Goal: Task Accomplishment & Management: Complete application form

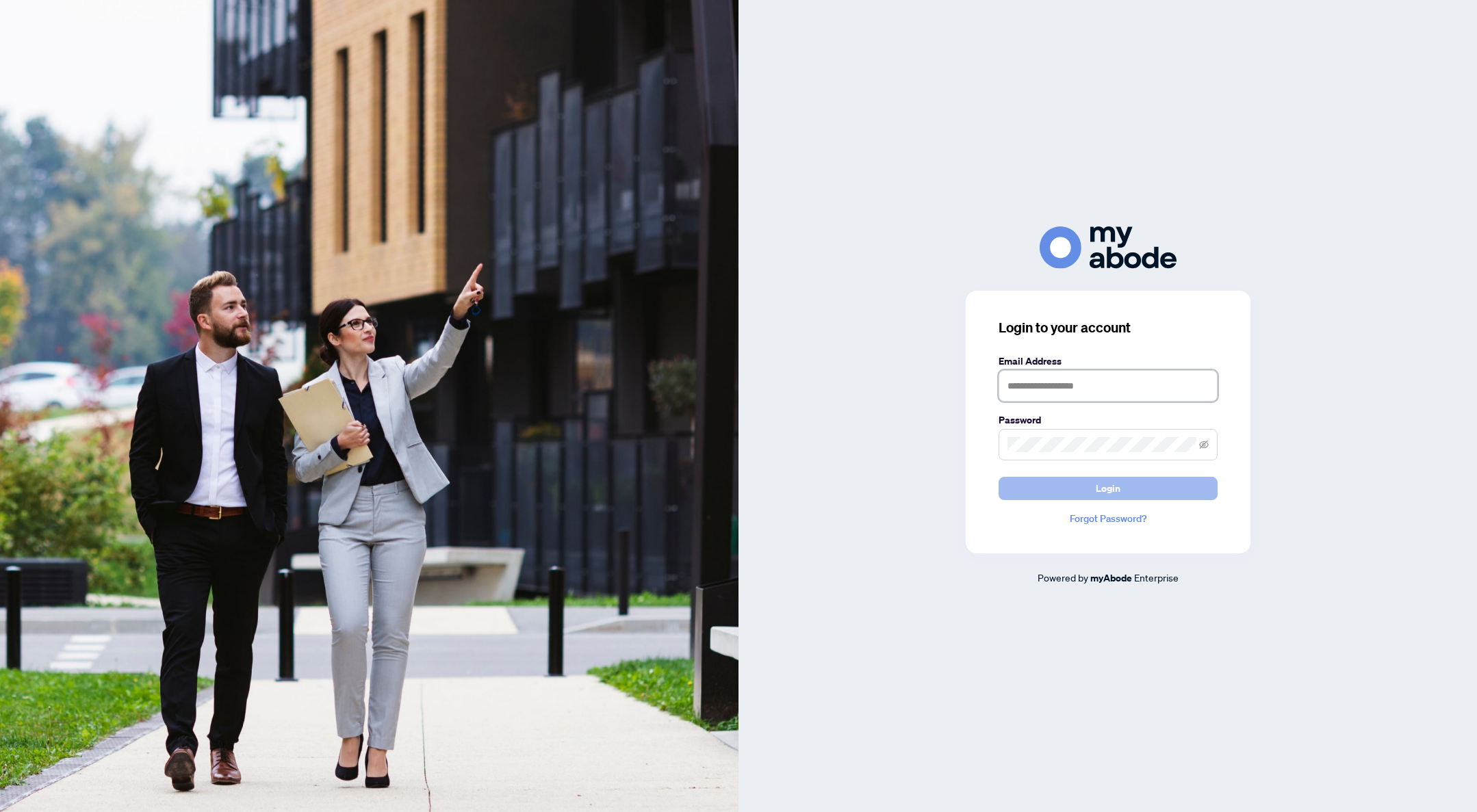
type input "**********"
click at [1139, 492] on button "Login" at bounding box center [1108, 488] width 219 height 23
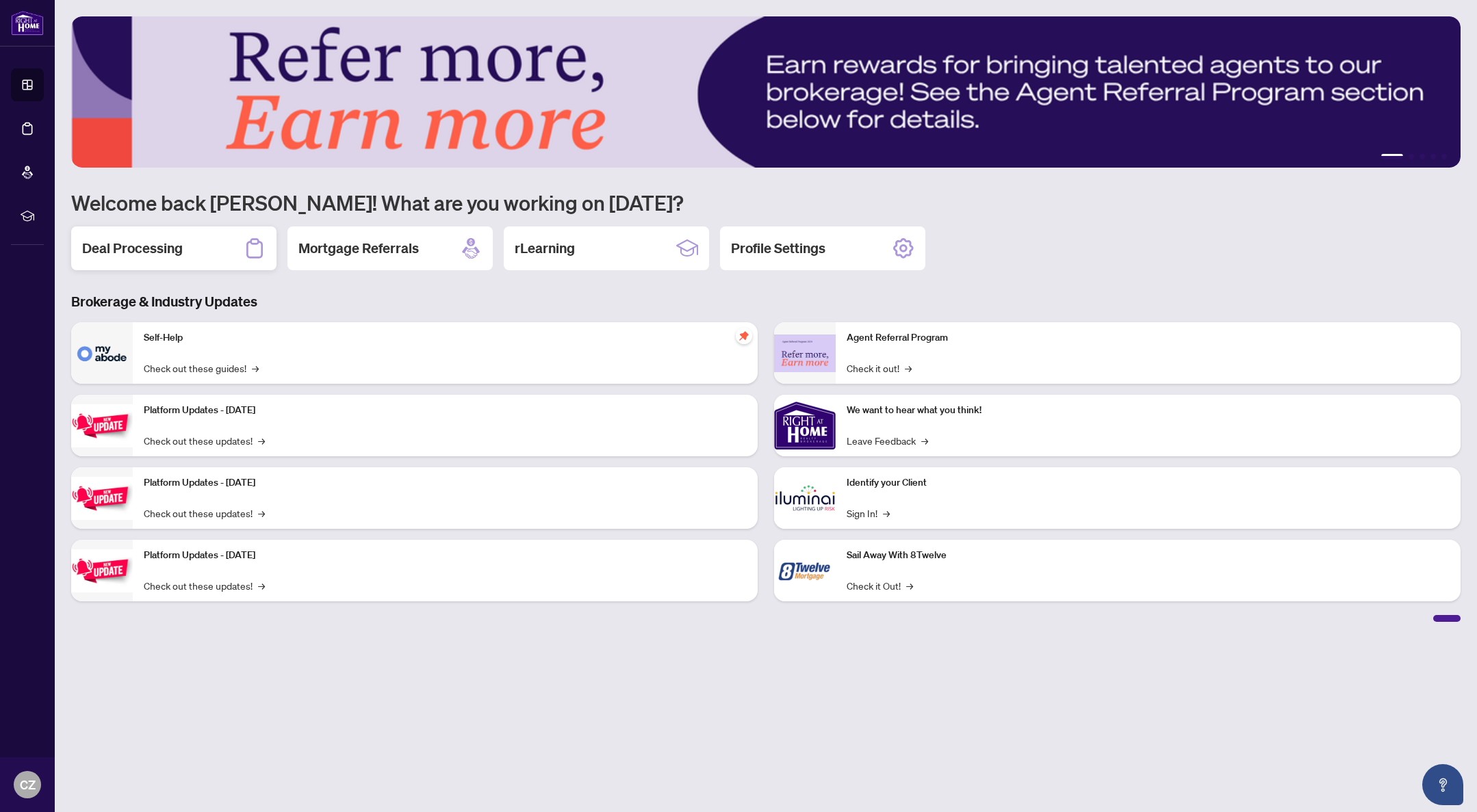
click at [136, 247] on h2 "Deal Processing" at bounding box center [133, 248] width 100 height 19
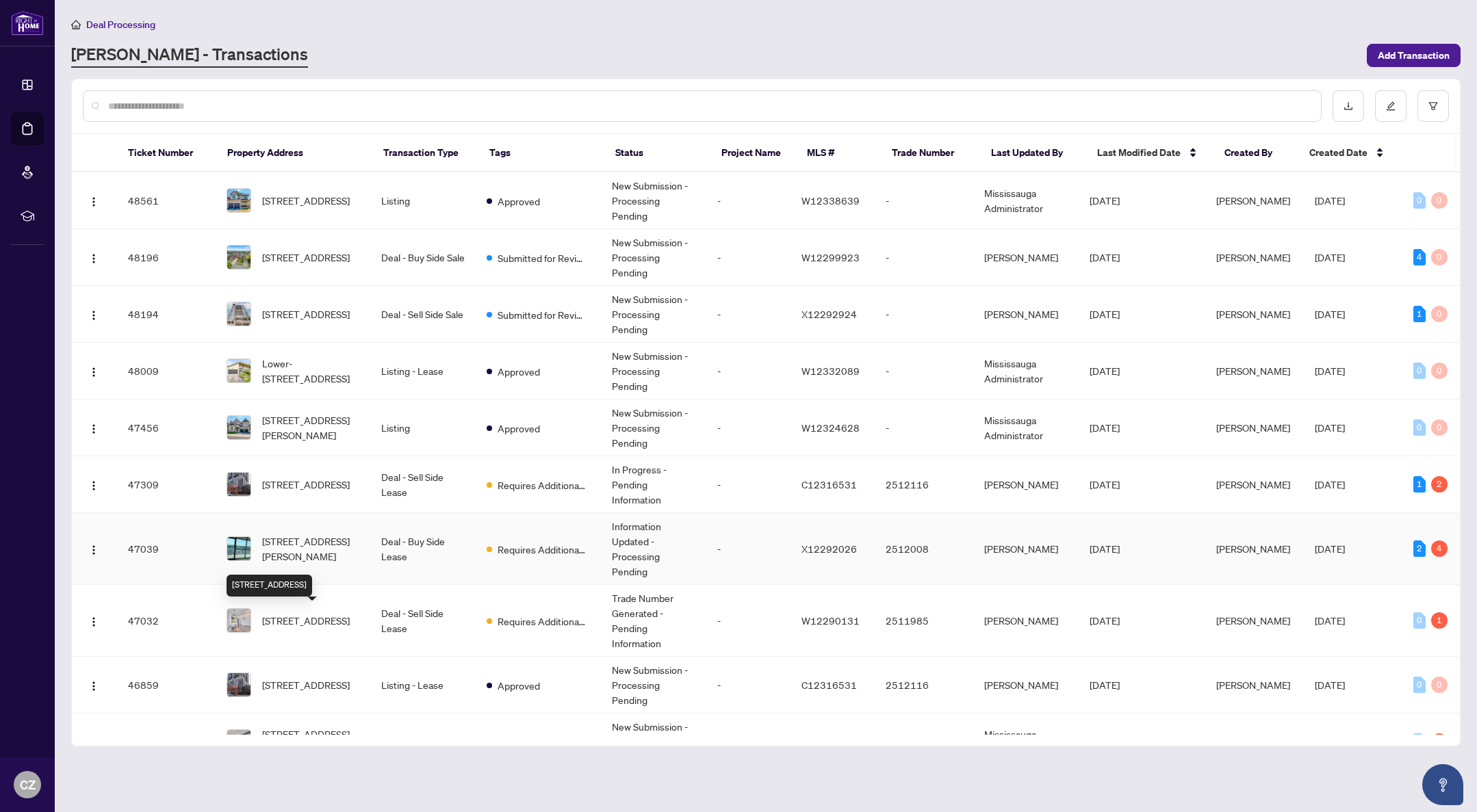
click at [316, 555] on span "2407-60 Frederick St, Kitchener, Ontario N2H 0C7, Canada" at bounding box center [311, 549] width 97 height 30
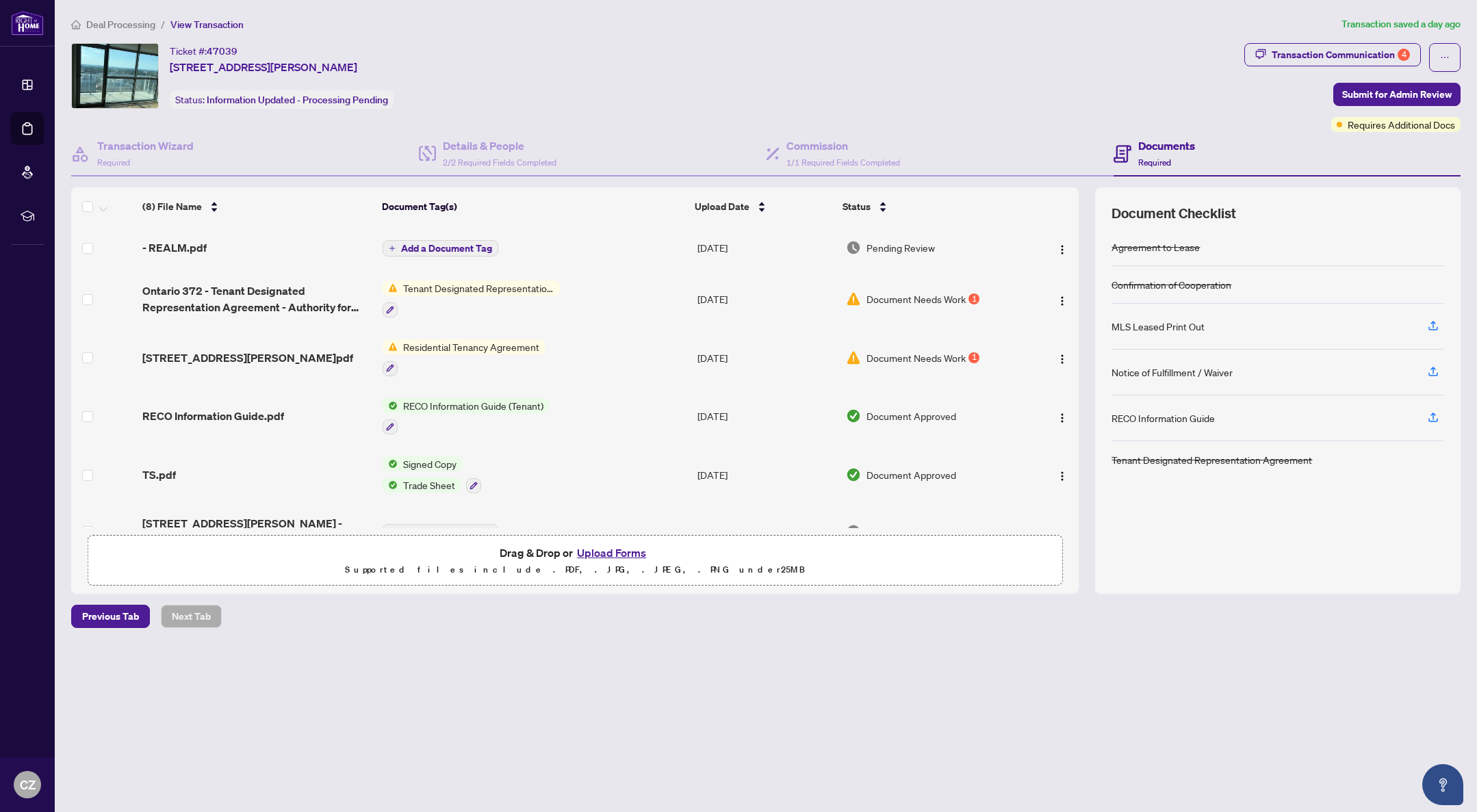
scroll to position [146, 0]
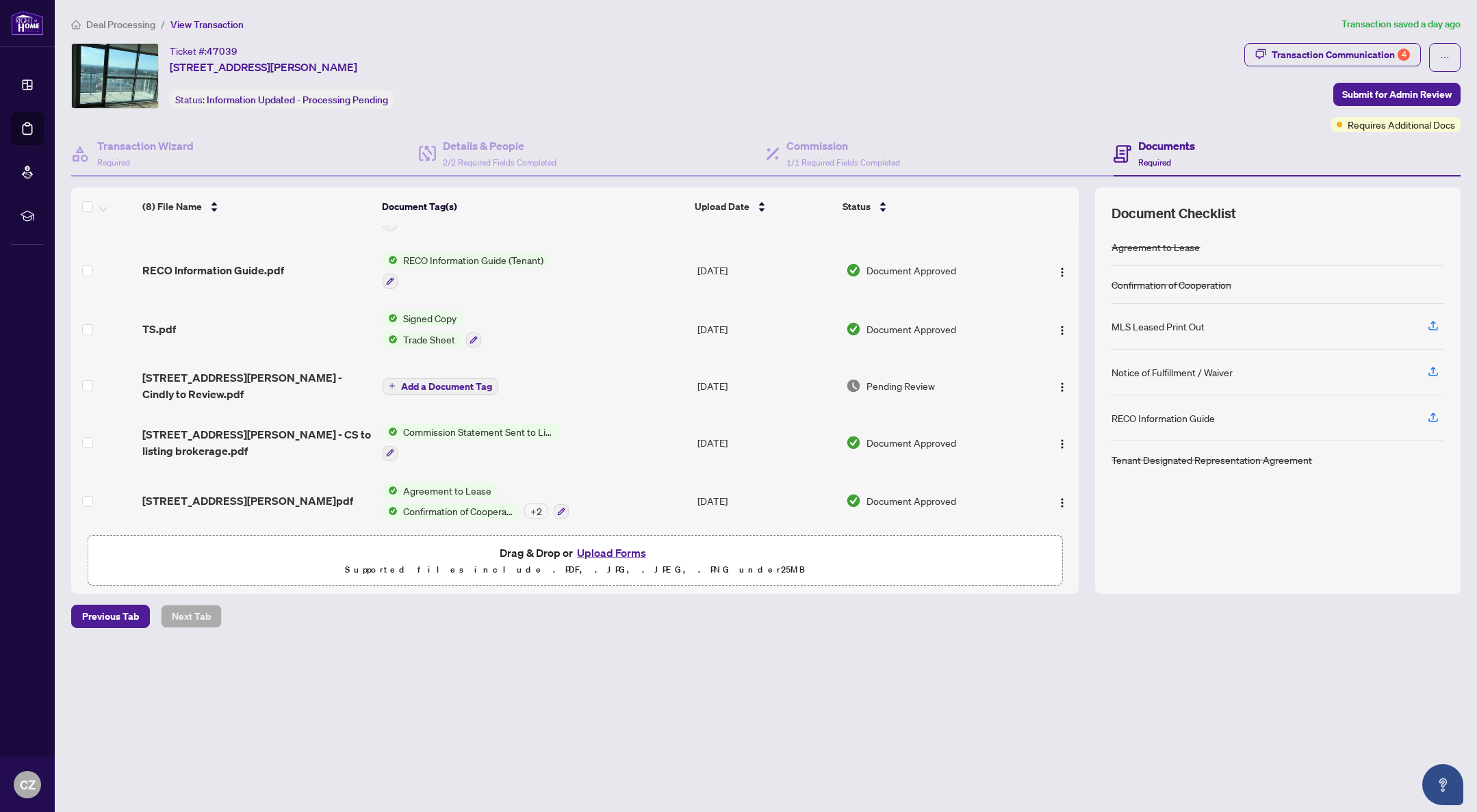
click at [618, 555] on button "Upload Forms" at bounding box center [611, 552] width 77 height 18
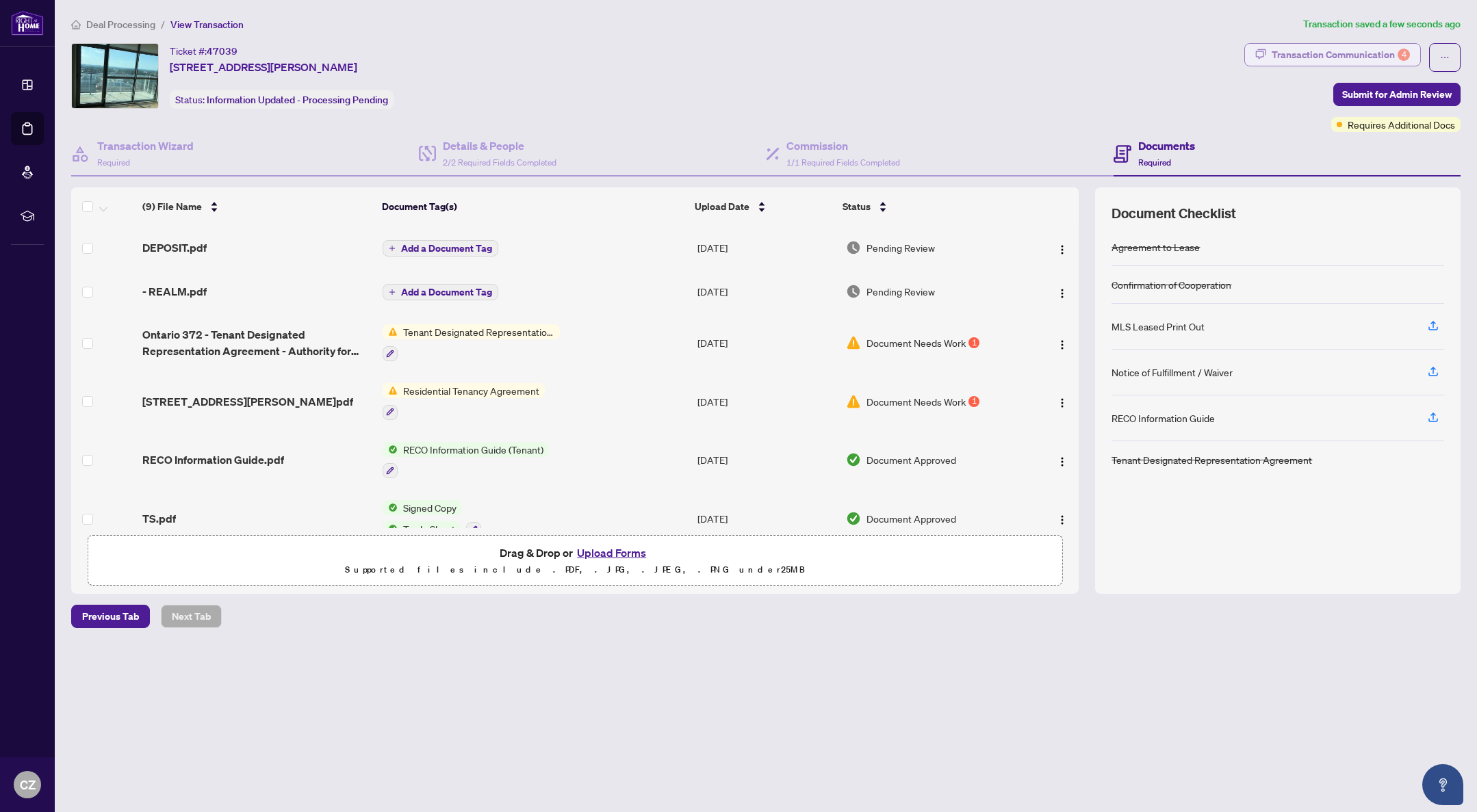
click at [1333, 58] on div "Transaction Communication 4" at bounding box center [1340, 55] width 138 height 22
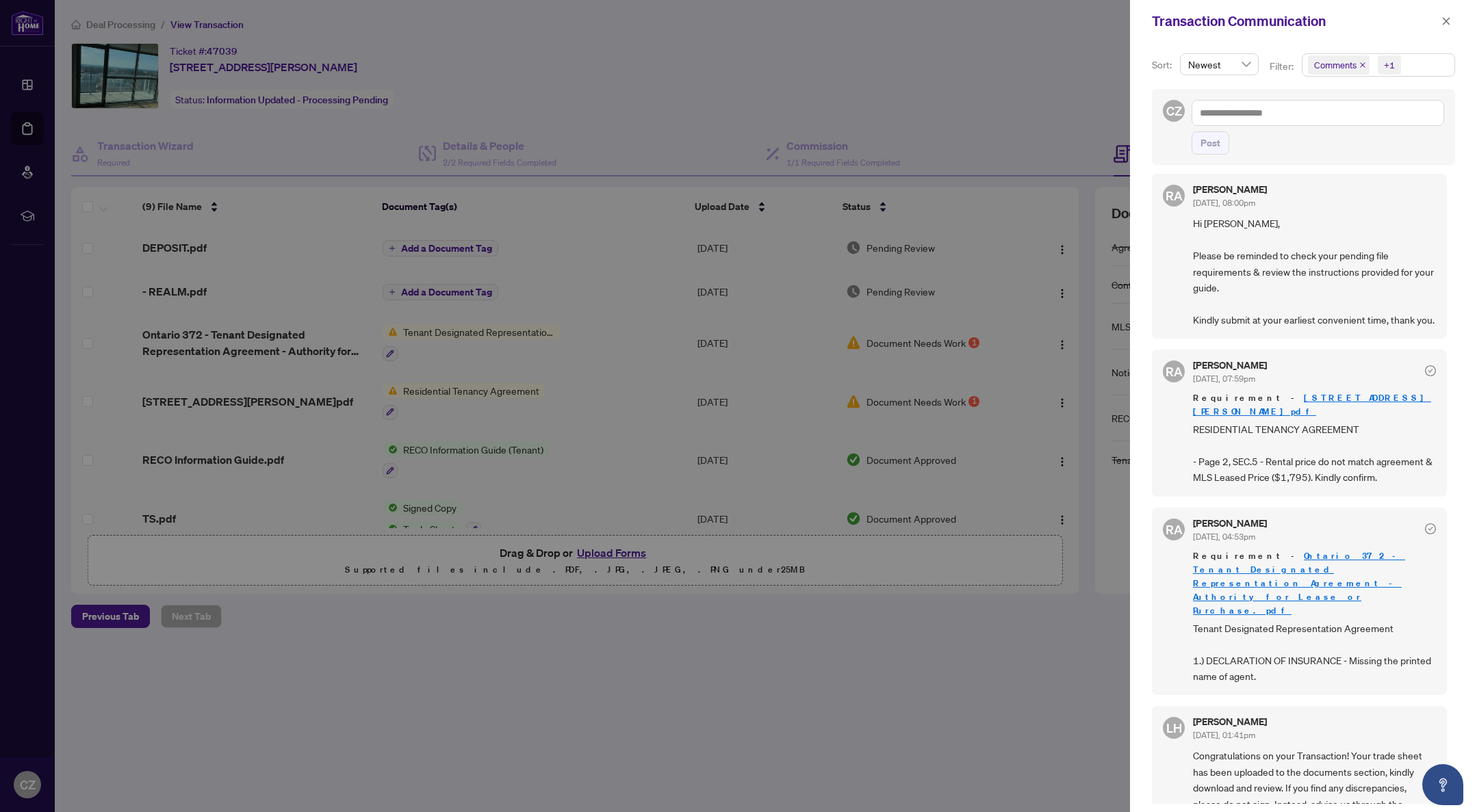
scroll to position [11, 0]
click at [943, 140] on div at bounding box center [738, 406] width 1477 height 812
click at [1445, 17] on icon "close" at bounding box center [1445, 21] width 9 height 9
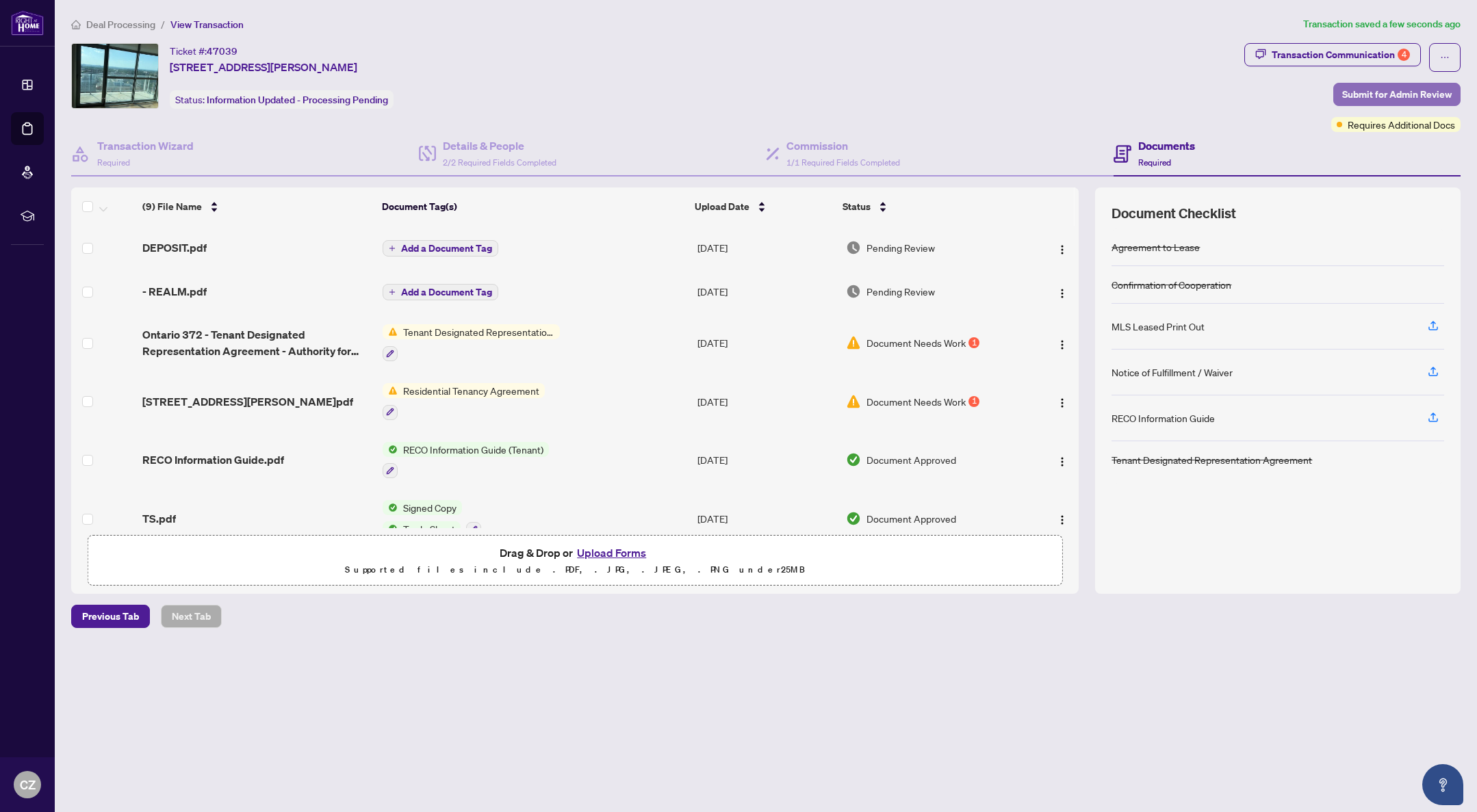
click at [1386, 92] on span "Submit for Admin Review" at bounding box center [1396, 95] width 109 height 22
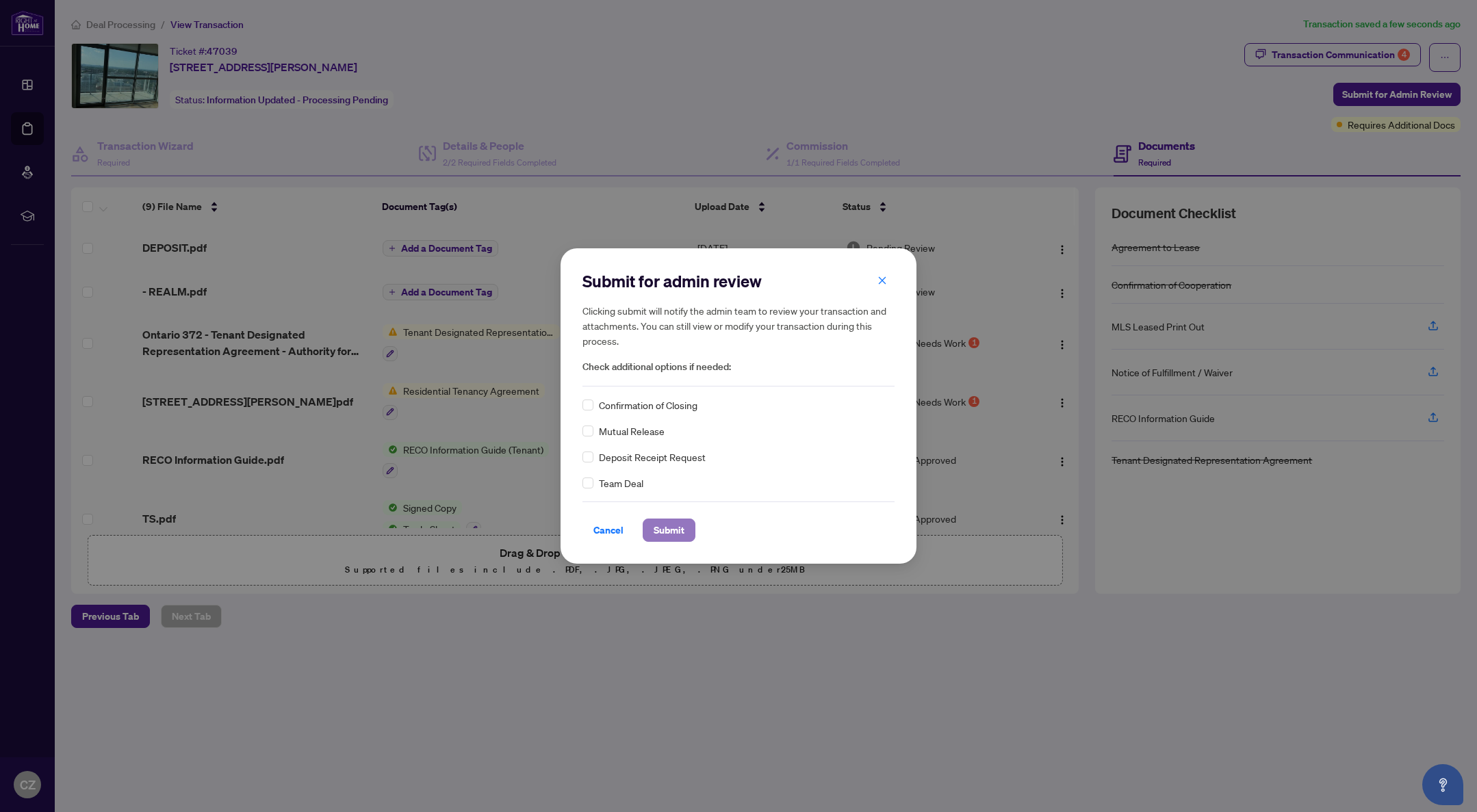
click at [658, 528] on span "Submit" at bounding box center [668, 530] width 31 height 22
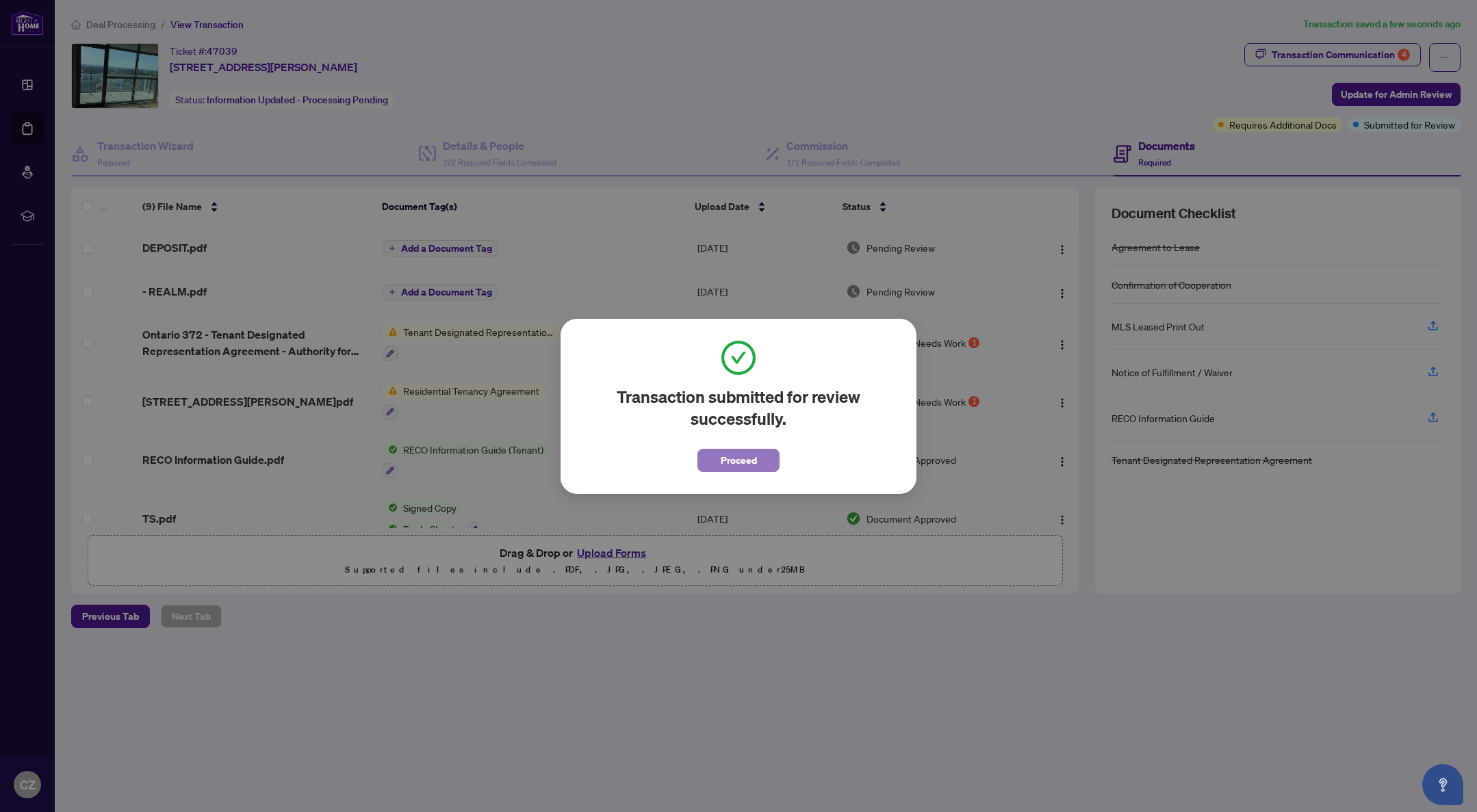
click at [741, 464] on span "Proceed" at bounding box center [738, 461] width 36 height 22
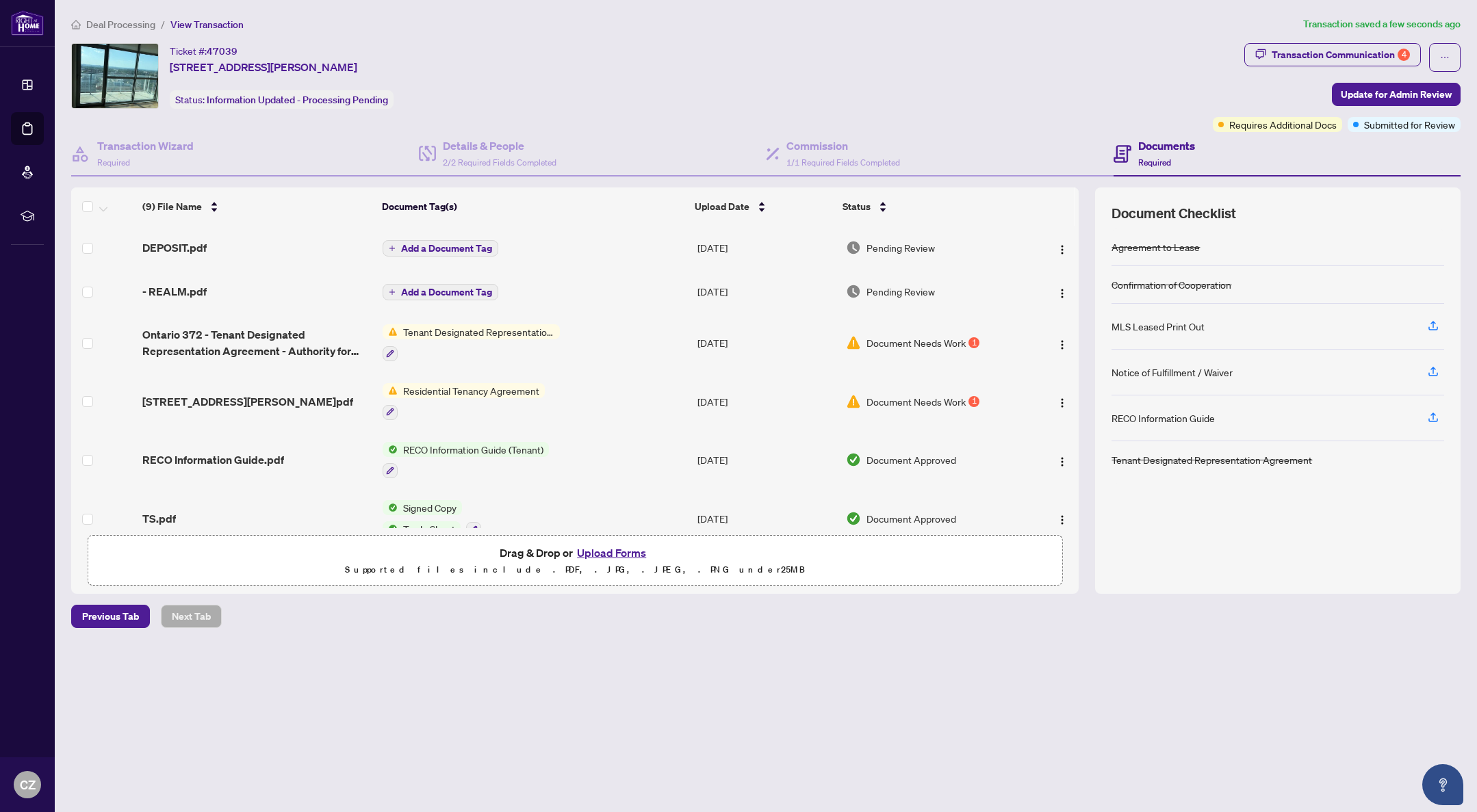
click at [134, 24] on span "Deal Processing" at bounding box center [121, 24] width 70 height 12
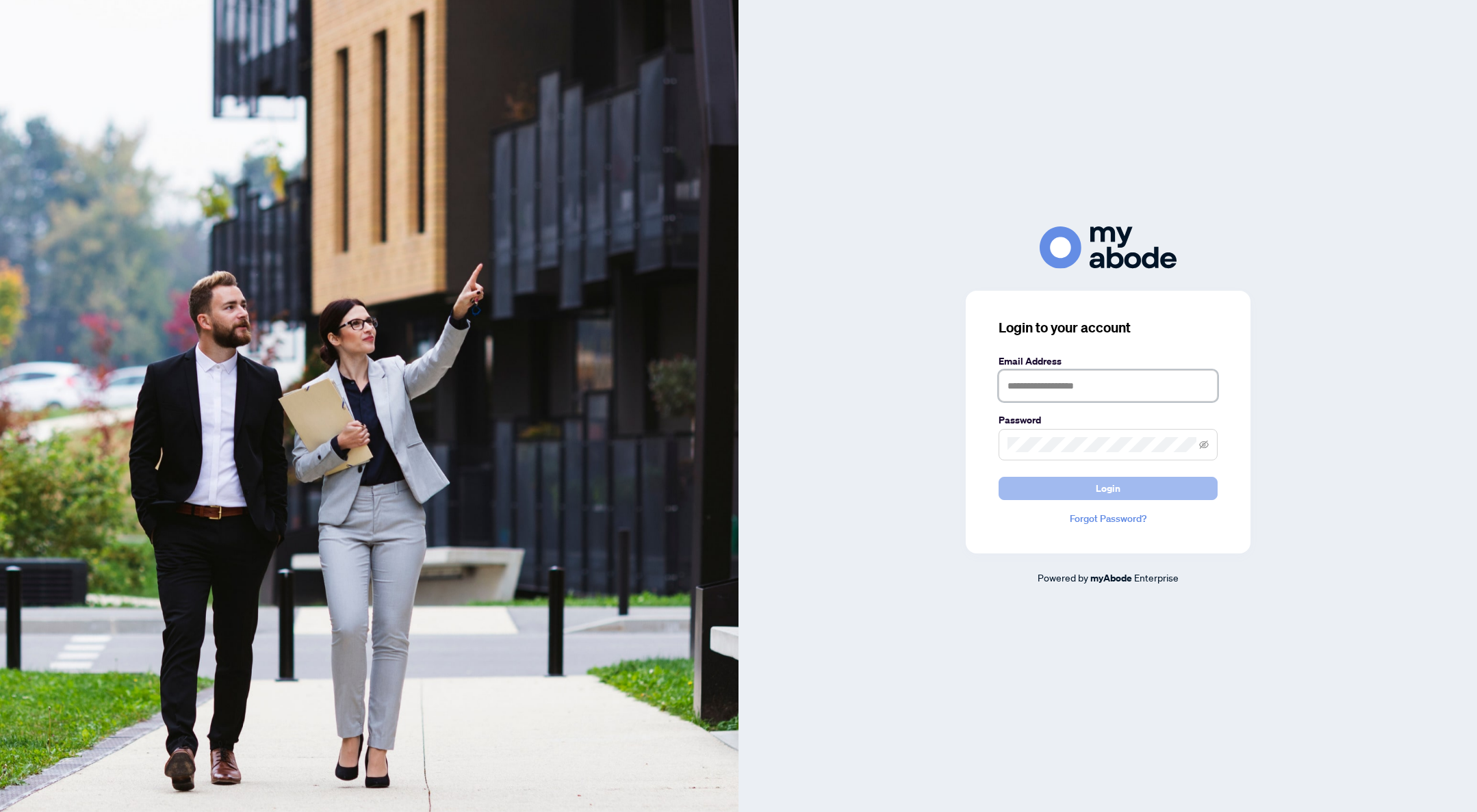
type input "**********"
click at [1089, 497] on button "Login" at bounding box center [1108, 488] width 219 height 23
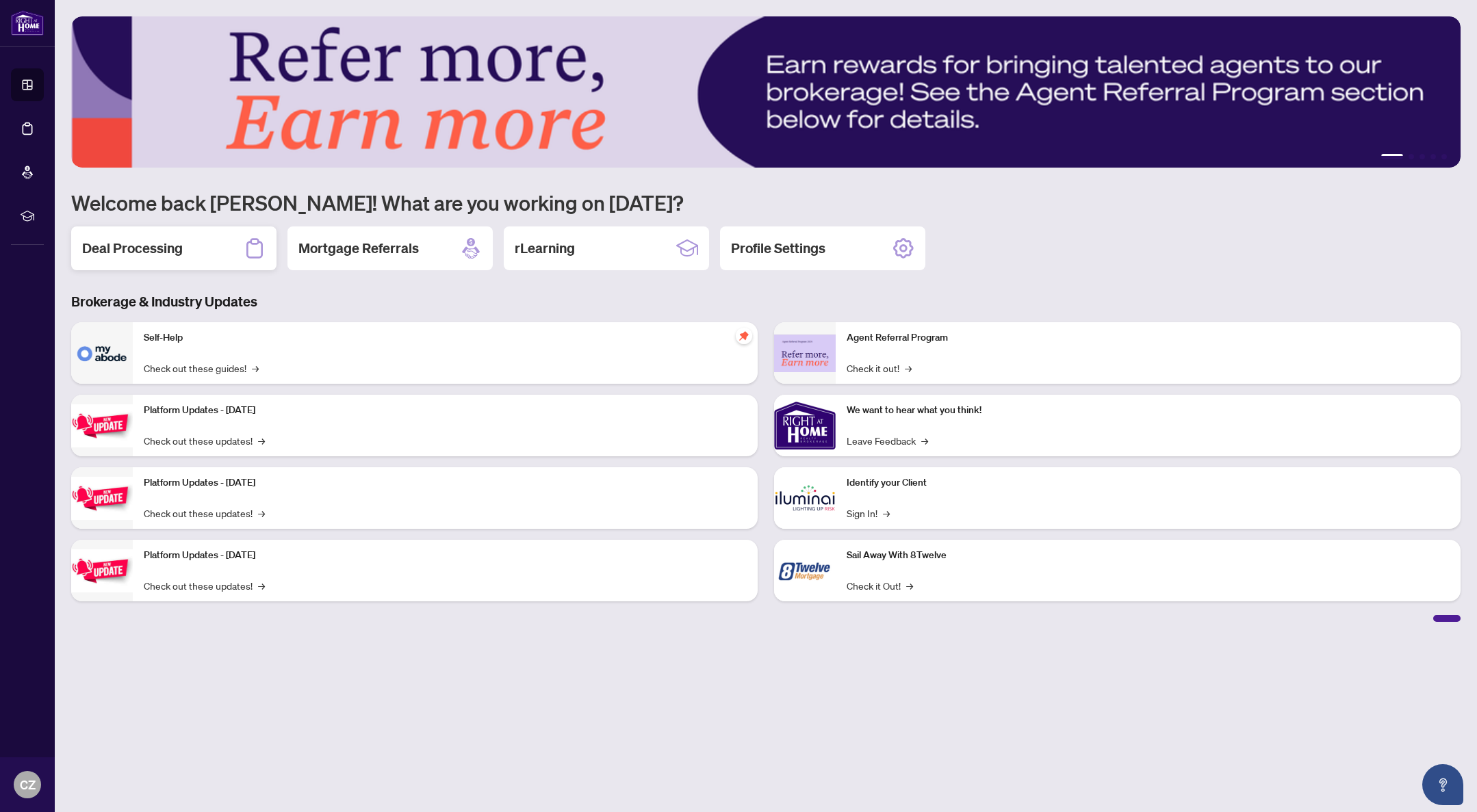
click at [132, 257] on h2 "Deal Processing" at bounding box center [133, 248] width 100 height 19
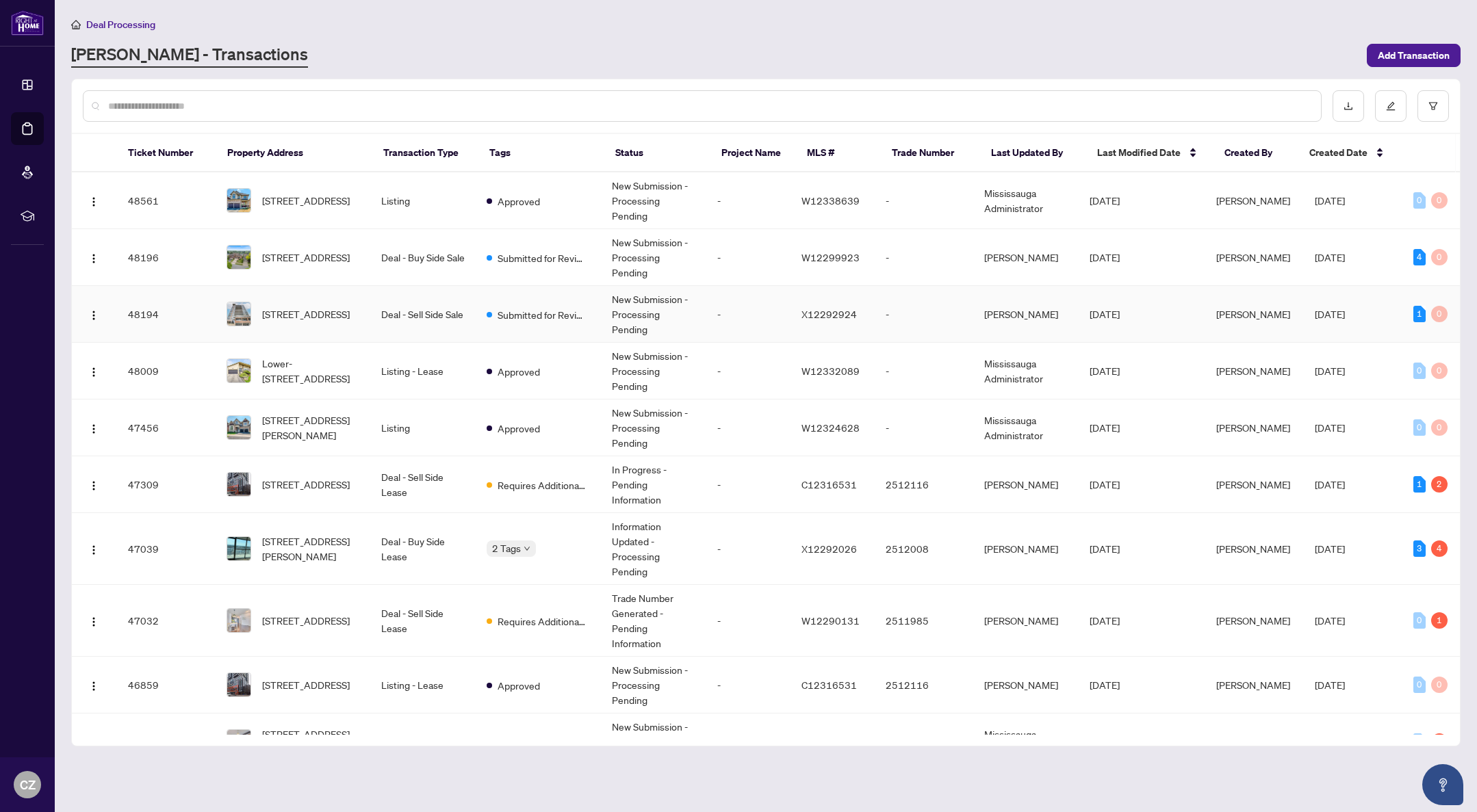
click at [317, 291] on td "405-85 Duke St, Kitchener, Ontario N2H 0B7, Canada" at bounding box center [292, 314] width 155 height 57
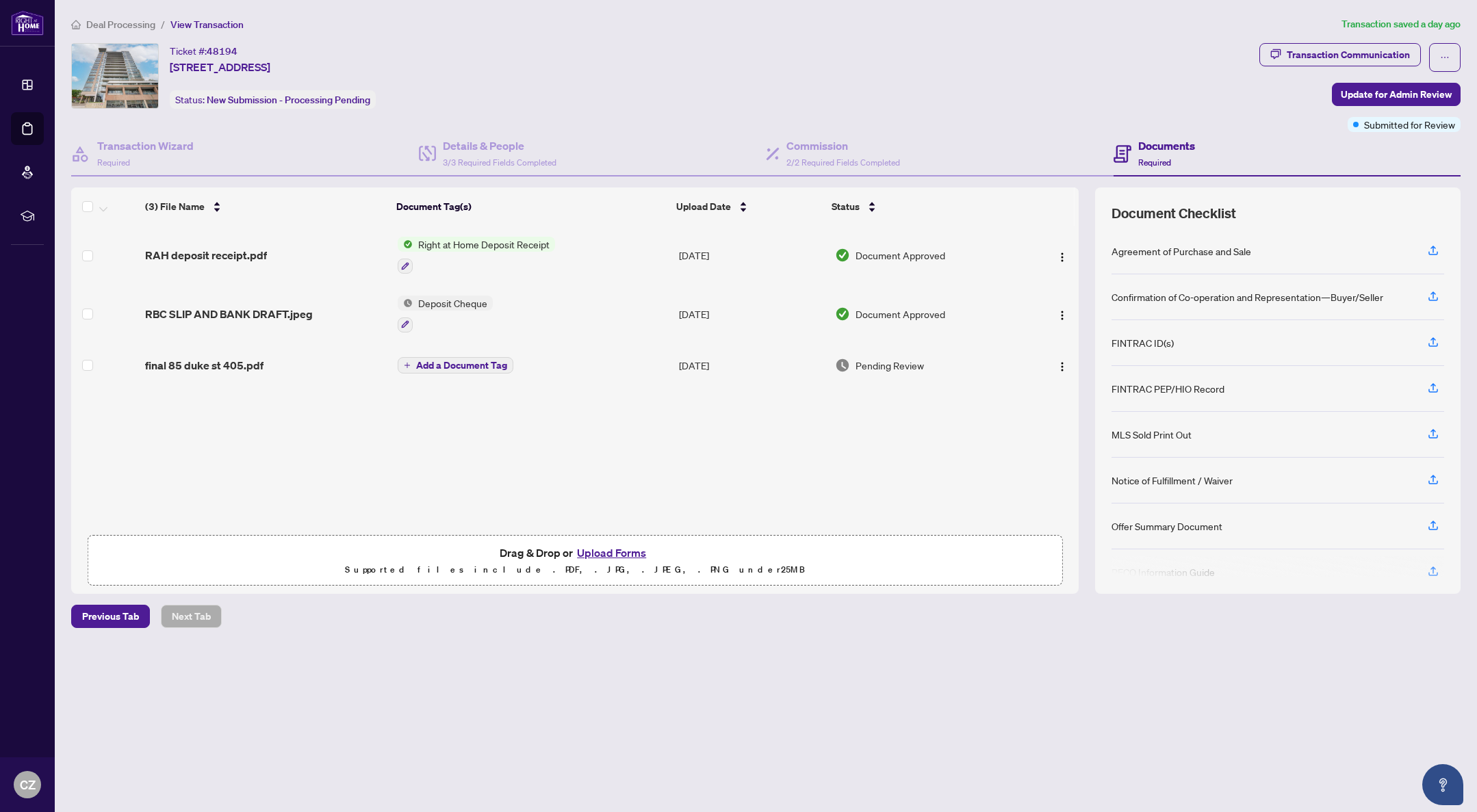
click at [628, 555] on button "Upload Forms" at bounding box center [611, 552] width 77 height 18
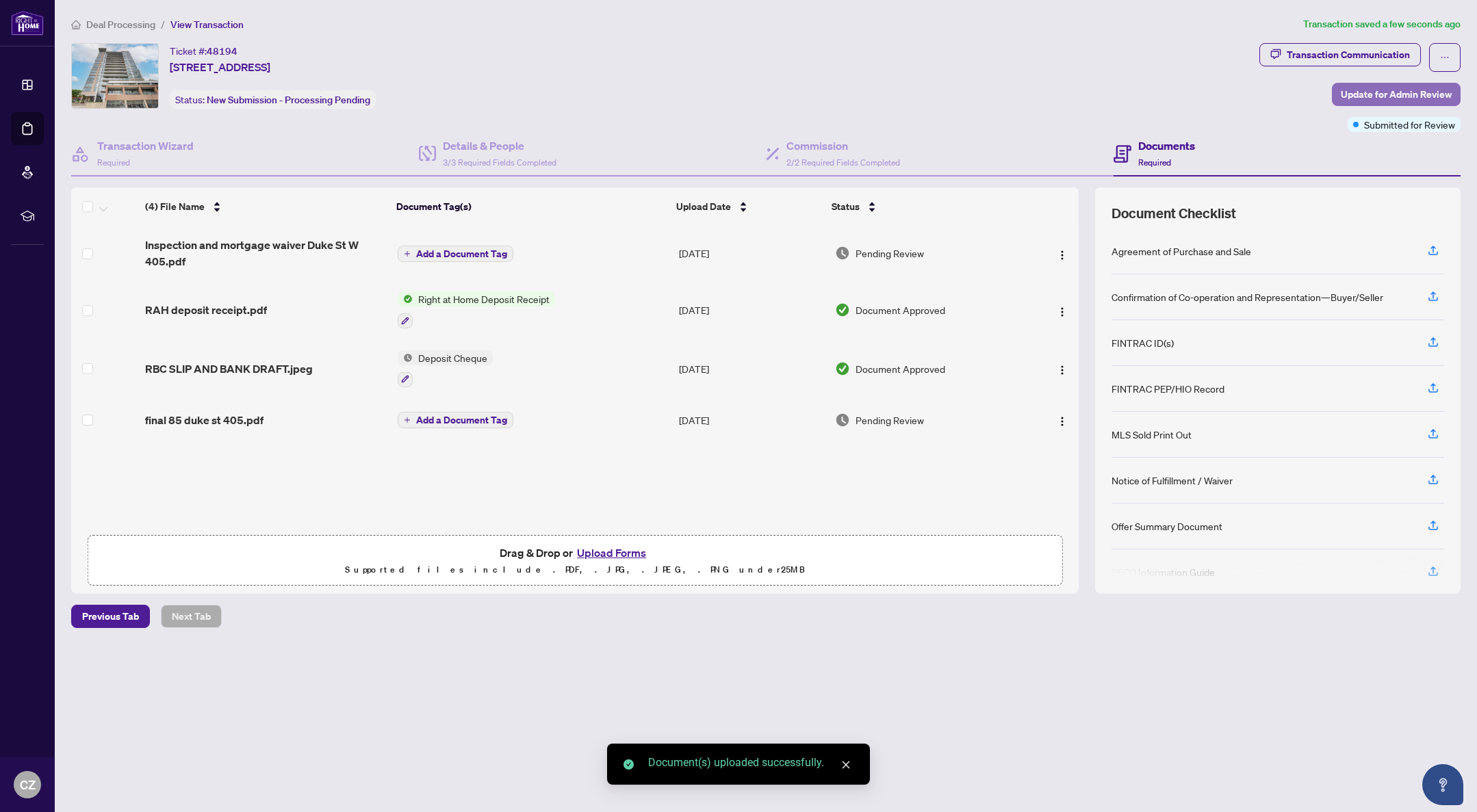
click at [1373, 95] on span "Update for Admin Review" at bounding box center [1396, 95] width 111 height 22
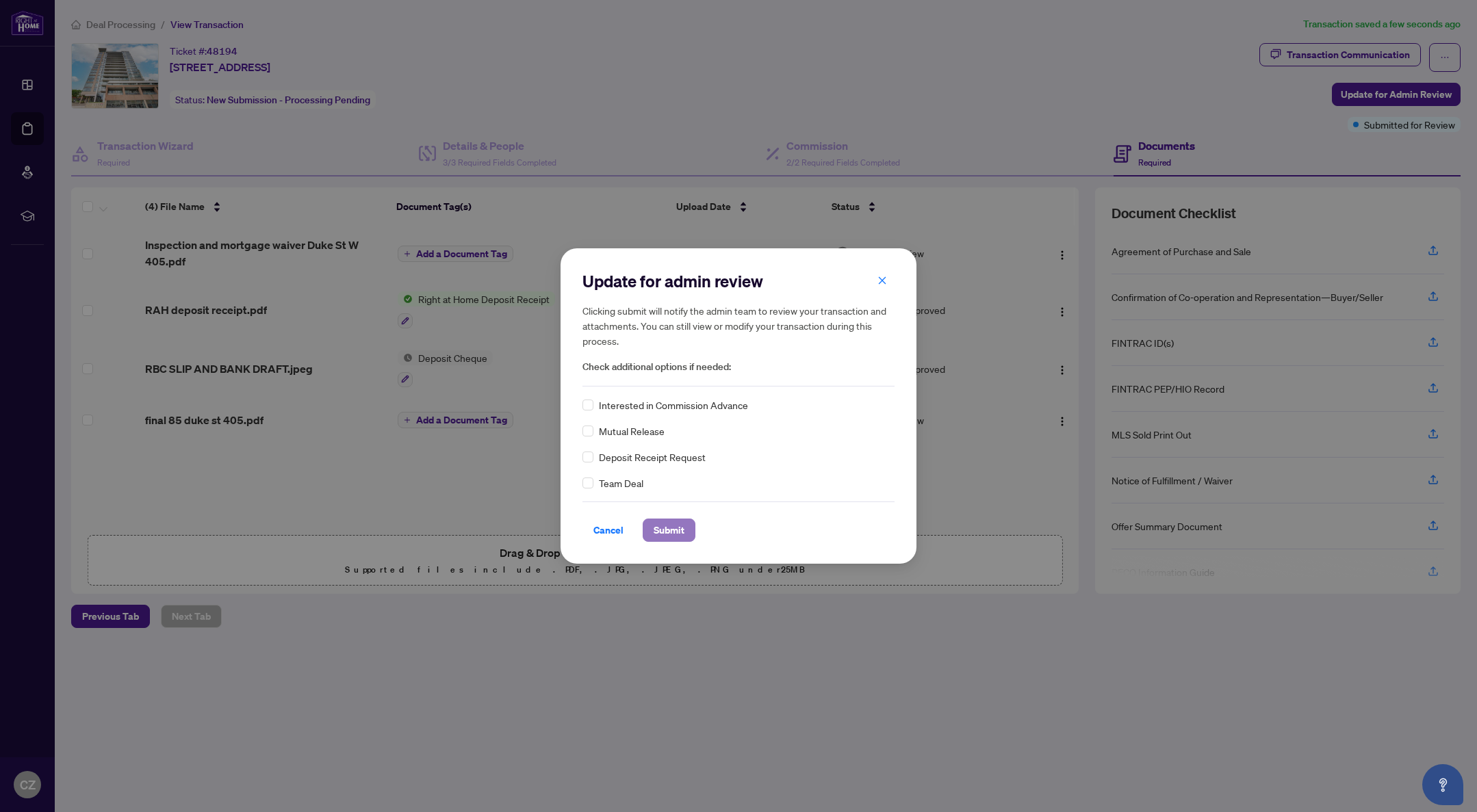
click at [658, 530] on span "Submit" at bounding box center [668, 530] width 31 height 22
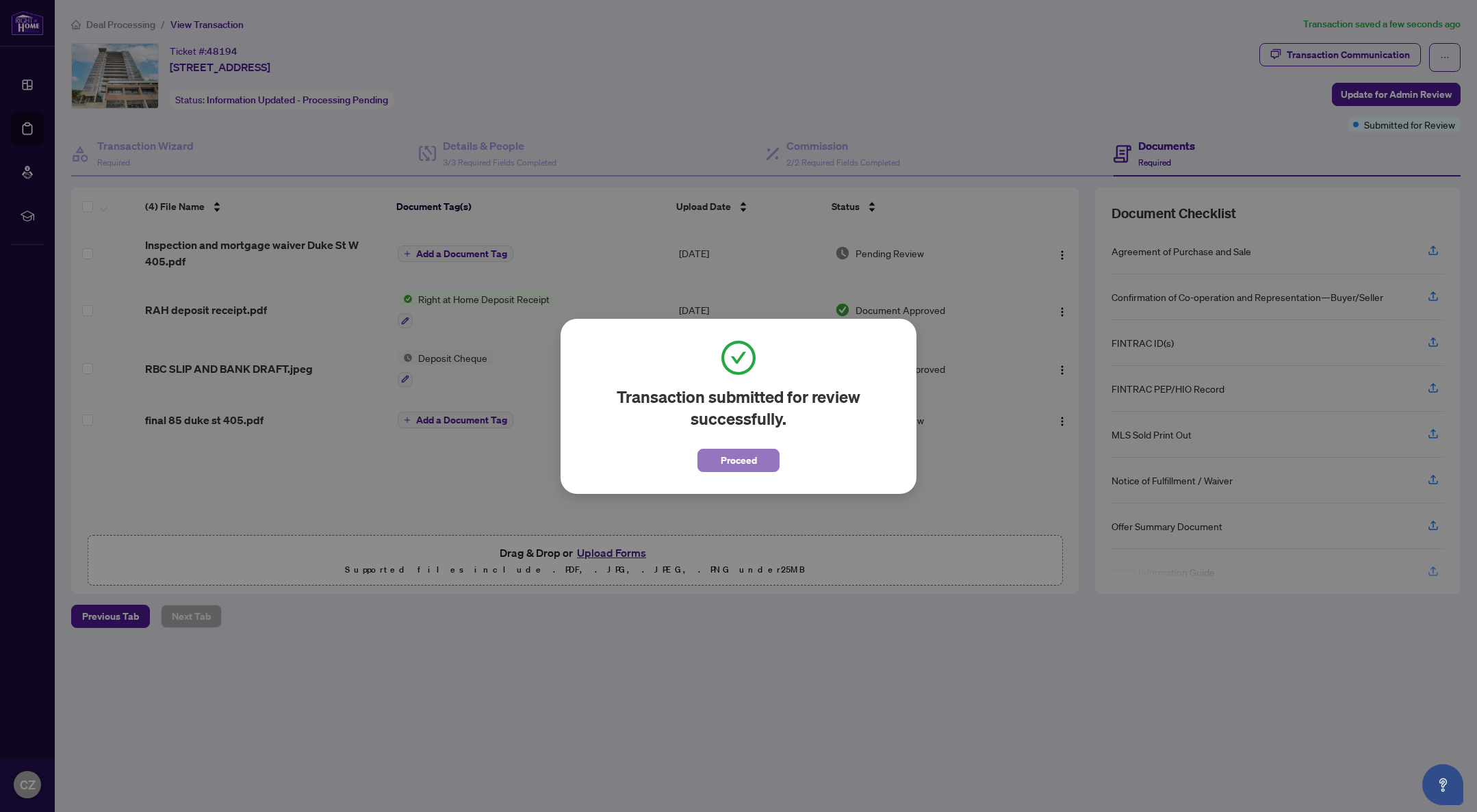
click at [720, 465] on span "Proceed" at bounding box center [738, 461] width 36 height 22
